Goal: Transaction & Acquisition: Purchase product/service

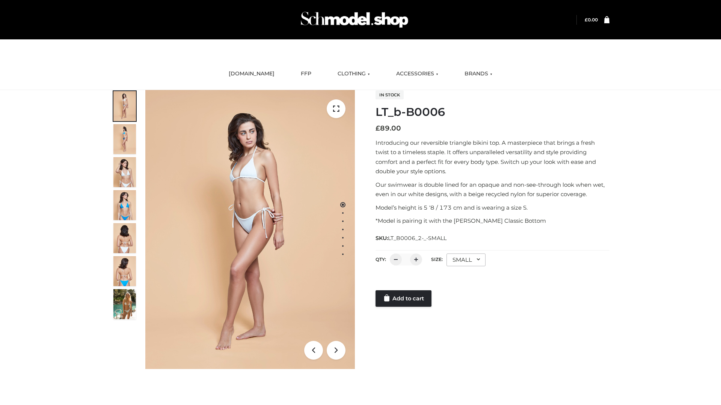
click at [404, 299] on link "Add to cart" at bounding box center [403, 299] width 56 height 17
